Goal: Find specific page/section

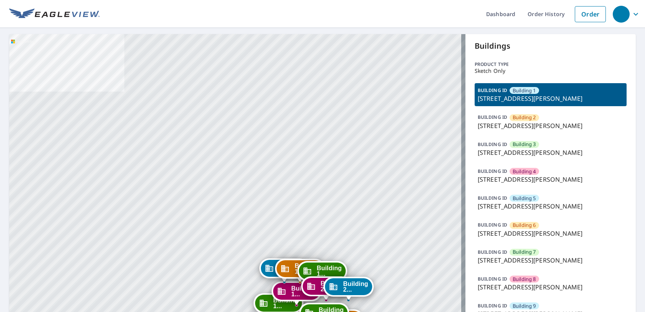
click at [557, 260] on p "[STREET_ADDRESS][PERSON_NAME]" at bounding box center [551, 260] width 146 height 9
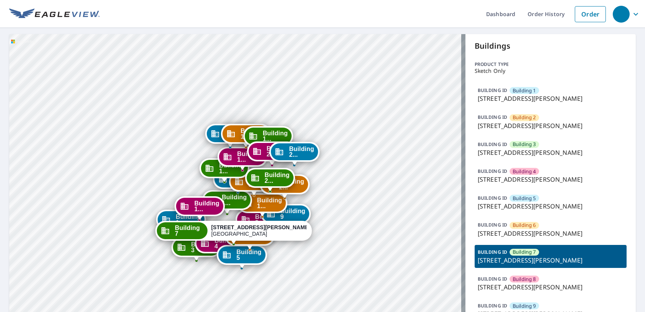
drag, startPoint x: 386, startPoint y: 254, endPoint x: 392, endPoint y: 156, distance: 98.4
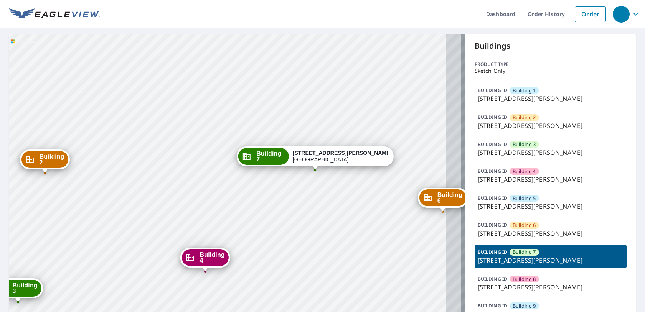
drag, startPoint x: 212, startPoint y: 158, endPoint x: 208, endPoint y: 130, distance: 28.3
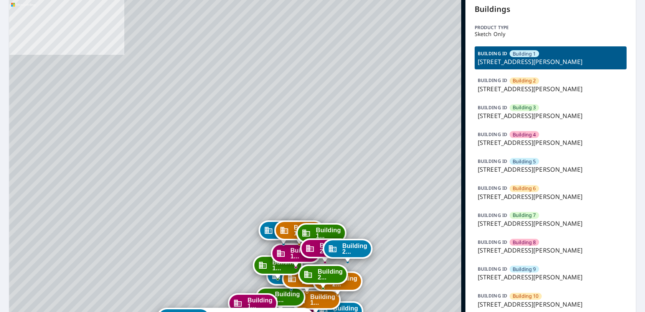
scroll to position [77, 0]
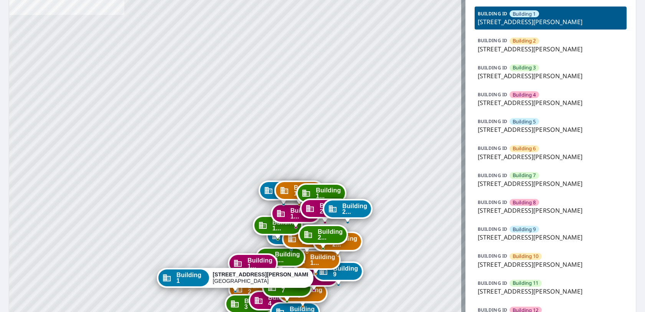
click at [540, 284] on div "BUILDING ID Building [GEOGRAPHIC_DATA][STREET_ADDRESS][PERSON_NAME]" at bounding box center [550, 287] width 152 height 23
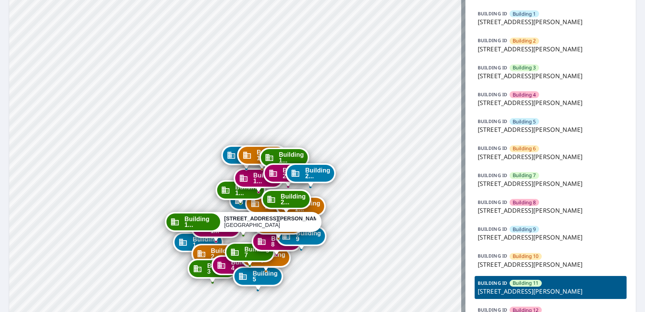
drag, startPoint x: 363, startPoint y: 217, endPoint x: 372, endPoint y: 178, distance: 40.1
click at [372, 178] on div "Building [GEOGRAPHIC_DATA][STREET_ADDRESS][PERSON_NAME][STREET_ADDRESS][PERSON_…" at bounding box center [237, 292] width 456 height 671
